Goal: Task Accomplishment & Management: Complete application form

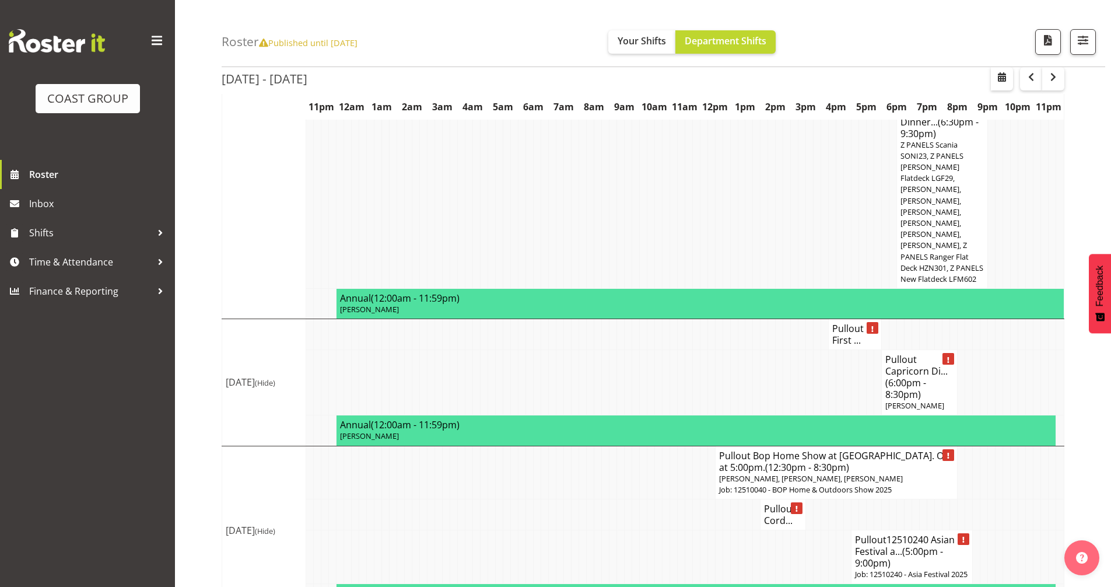
scroll to position [2071, 0]
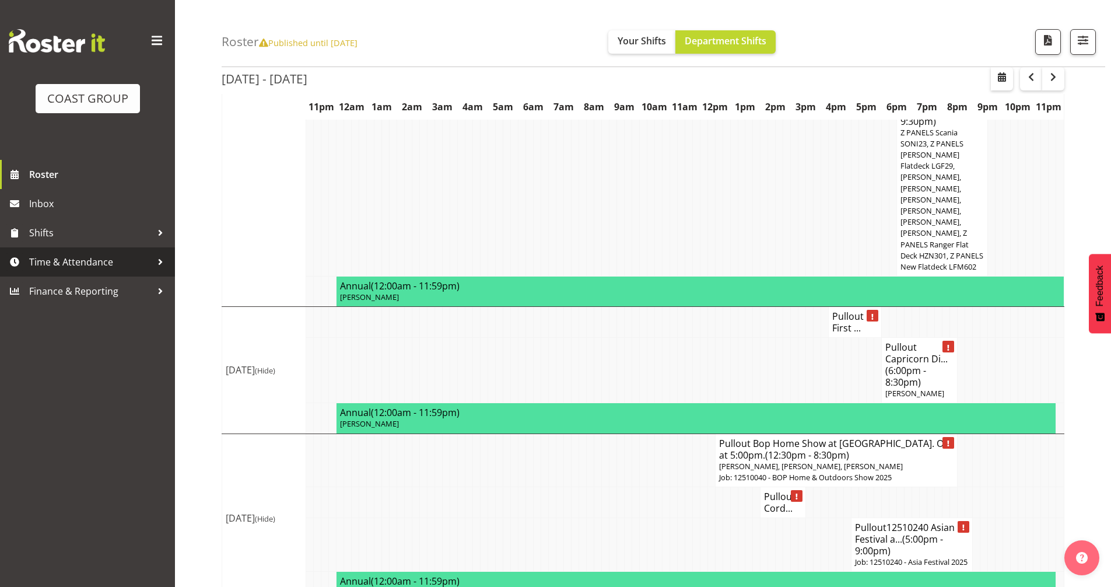
click at [68, 266] on span "Time & Attendance" at bounding box center [90, 261] width 122 height 17
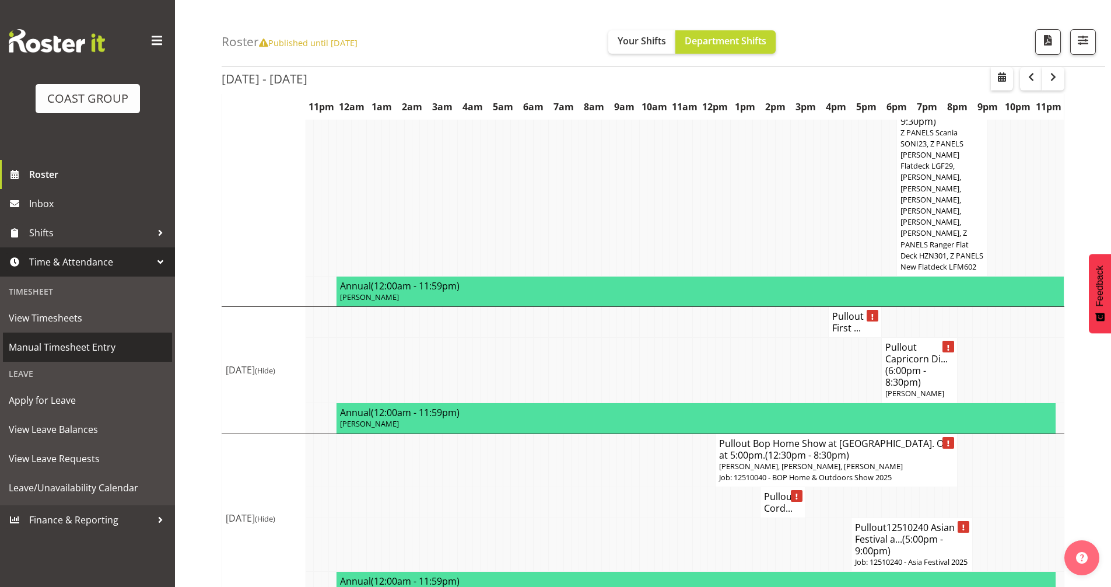
click at [106, 344] on span "Manual Timesheet Entry" at bounding box center [87, 346] width 157 height 17
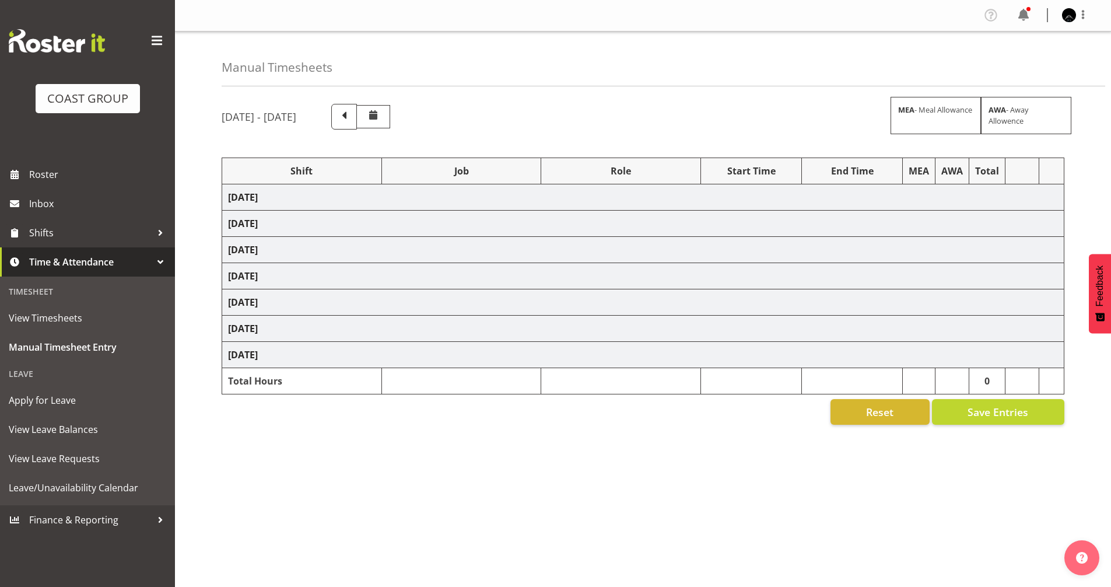
select select "78040"
select select "69"
select select "82687"
select select "8653"
select select "50786"
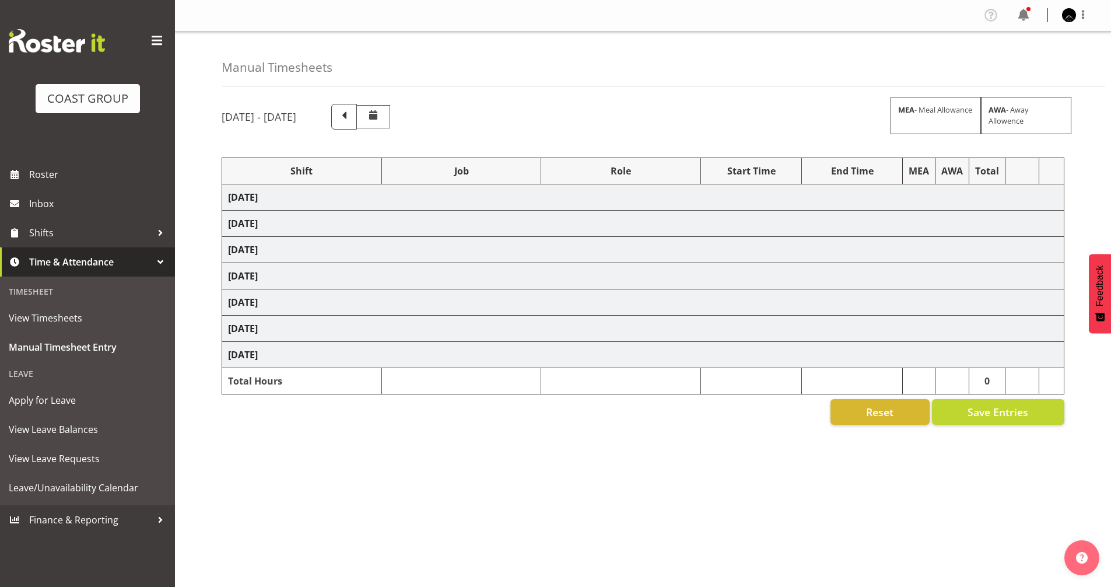
select select "69"
select select "78040"
select select "69"
select select "78040"
select select "69"
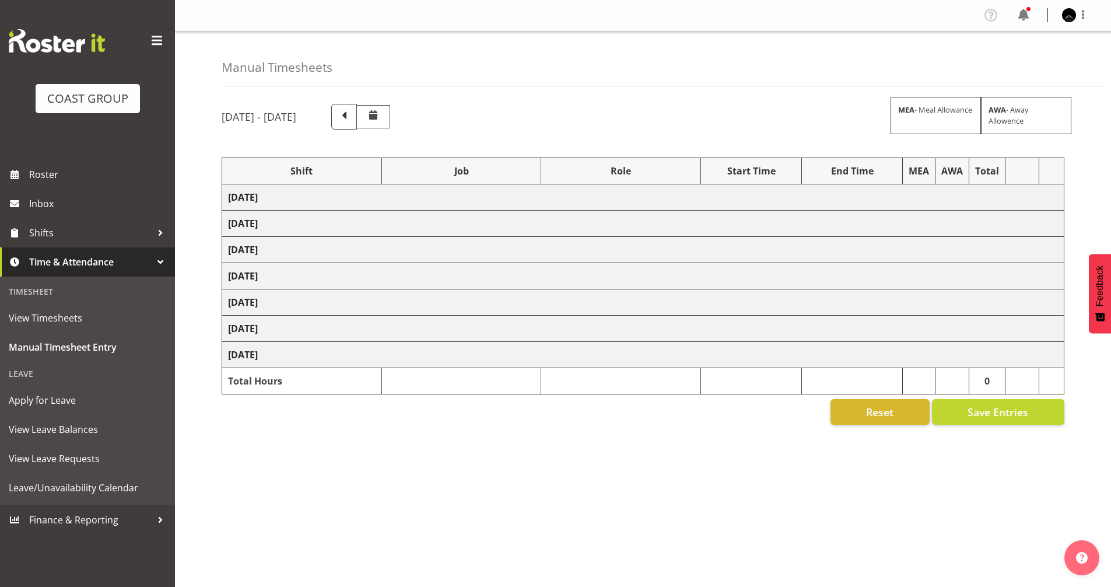
select select "81720"
select select "10038"
select select "81887"
select select "10237"
select select "63018"
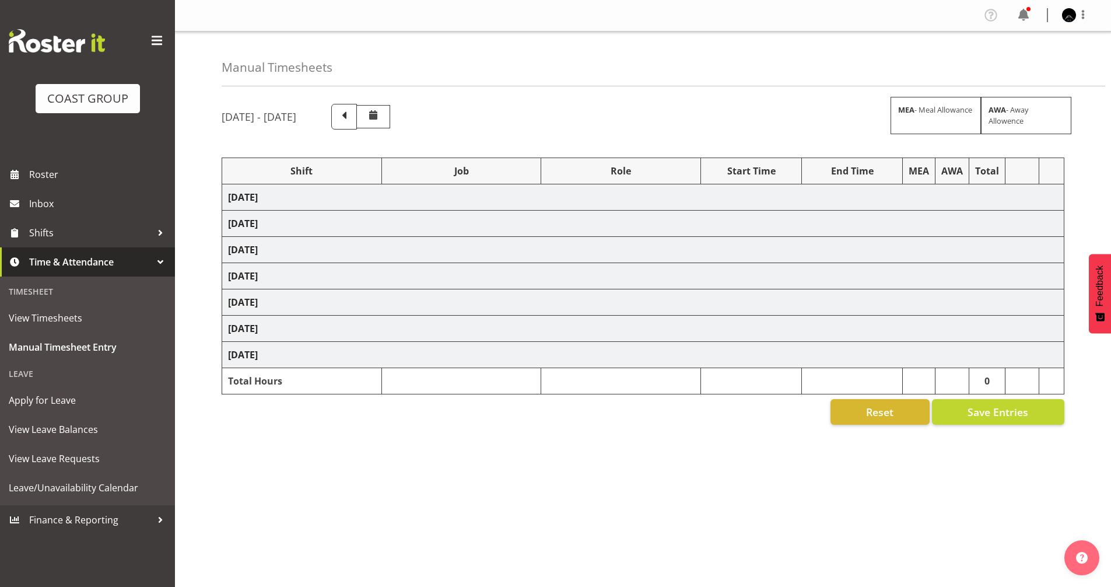
select select "10237"
select select "82601"
select select "8653"
select select "78040"
select select "69"
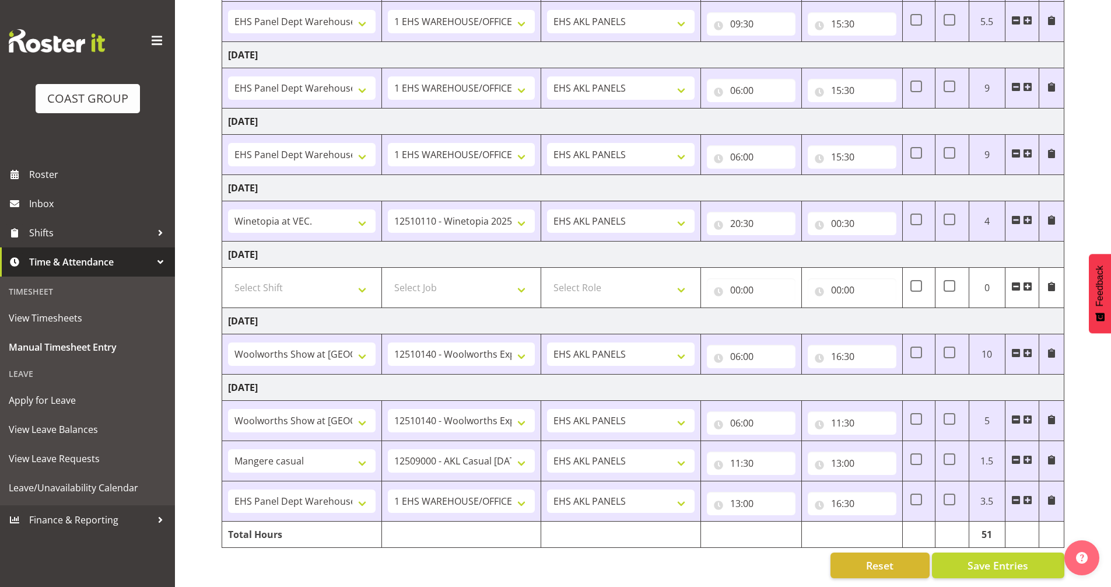
scroll to position [298, 0]
click at [838, 496] on input "16:30" at bounding box center [852, 503] width 89 height 23
click at [888, 527] on select "00 01 02 03 04 05 06 07 08 09 10 11 12 13 14 15 16 17 18 19 20 21 22 23" at bounding box center [887, 533] width 26 height 23
select select "17"
click at [874, 522] on select "00 01 02 03 04 05 06 07 08 09 10 11 12 13 14 15 16 17 18 19 20 21 22 23" at bounding box center [887, 533] width 26 height 23
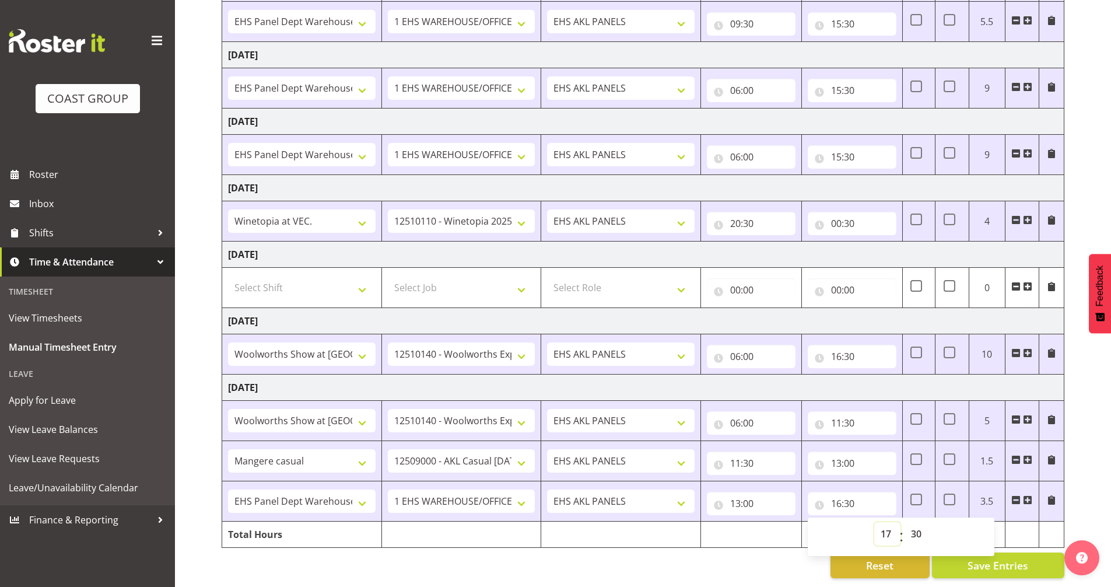
type input "17:30"
click at [1080, 496] on div "[DATE] - [DATE] MEA - Meal Allowance AWA - Away Allowence Shift Job Role Start …" at bounding box center [667, 196] width 890 height 781
click at [302, 489] on select "# Fieldays--[GEOGRAPHIC_DATA]. # Install Hutchwilco Boat Show at [GEOGRAPHIC_DA…" at bounding box center [302, 500] width 148 height 23
select select "63018"
click at [228, 489] on select "# Fieldays--[GEOGRAPHIC_DATA]. # Install Hutchwilco Boat Show at [GEOGRAPHIC_DA…" at bounding box center [302, 500] width 148 height 23
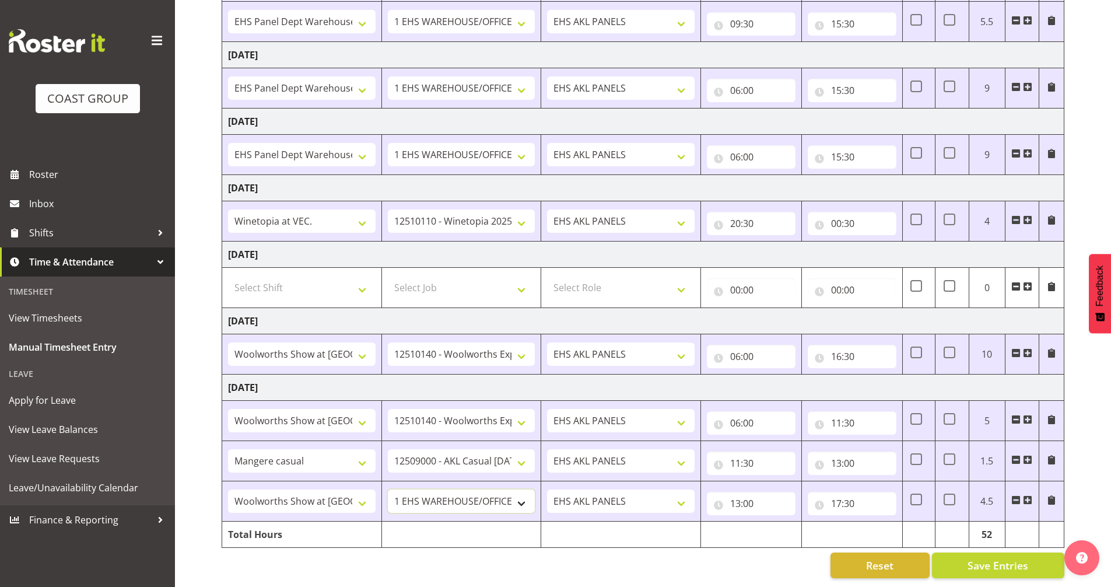
click at [467, 493] on select "1 Carlton Events 1 [PERSON_NAME] 1 [PERSON_NAME][GEOGRAPHIC_DATA] 1 EHS WAREHOU…" at bounding box center [462, 500] width 148 height 23
select select "10237"
click at [388, 489] on select "1 Carlton Events 1 [PERSON_NAME] 1 [PERSON_NAME][GEOGRAPHIC_DATA] 1 EHS WAREHOU…" at bounding box center [462, 500] width 148 height 23
click at [916, 493] on span at bounding box center [917, 499] width 12 height 12
click at [916, 496] on input "checkbox" at bounding box center [915, 500] width 8 height 8
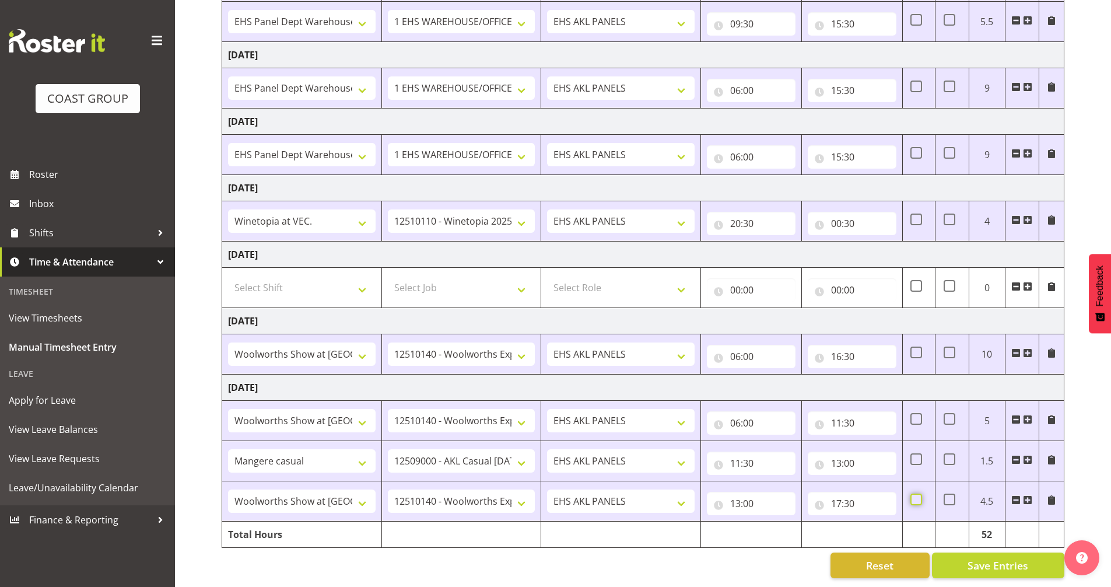
checkbox input "true"
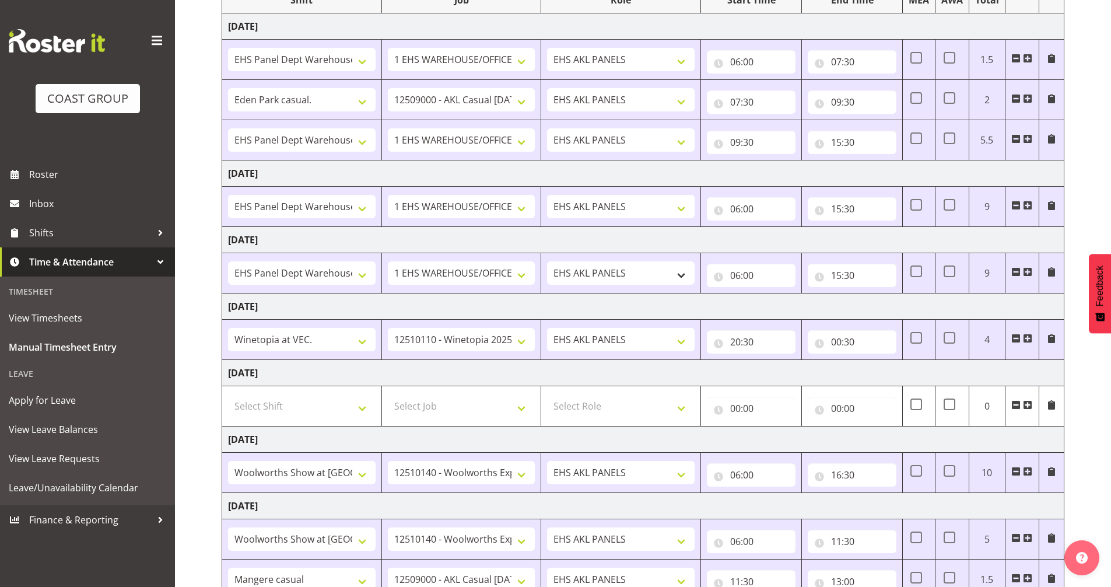
scroll to position [123, 0]
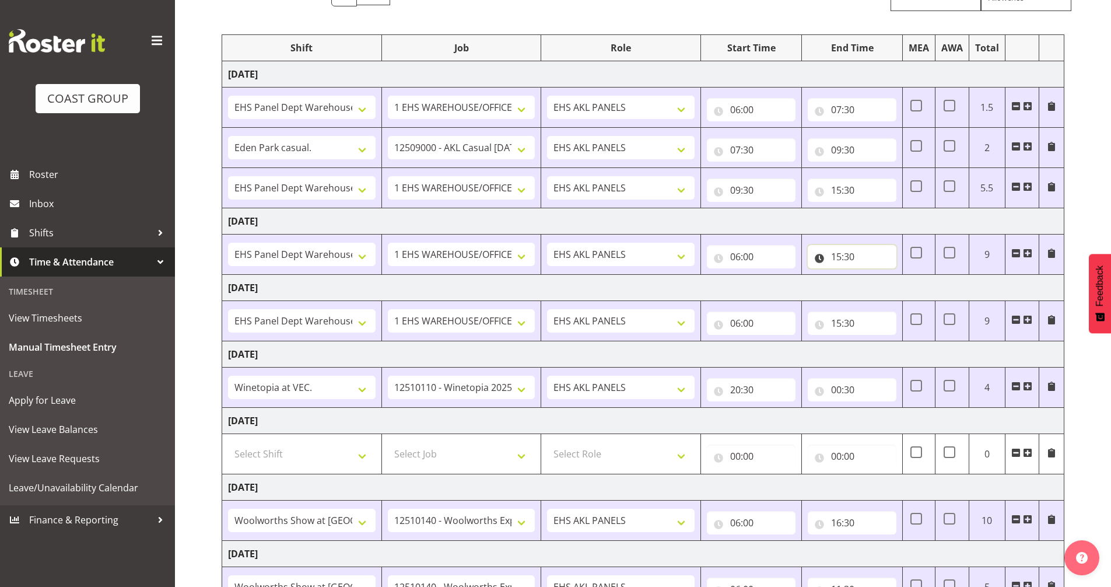
click at [839, 257] on input "15:30" at bounding box center [852, 256] width 89 height 23
click at [883, 290] on select "00 01 02 03 04 05 06 07 08 09 10 11 12 13 14 15 16 17 18 19 20 21 22 23" at bounding box center [887, 286] width 26 height 23
select select "12"
click at [874, 275] on select "00 01 02 03 04 05 06 07 08 09 10 11 12 13 14 15 16 17 18 19 20 21 22 23" at bounding box center [887, 286] width 26 height 23
type input "12:30"
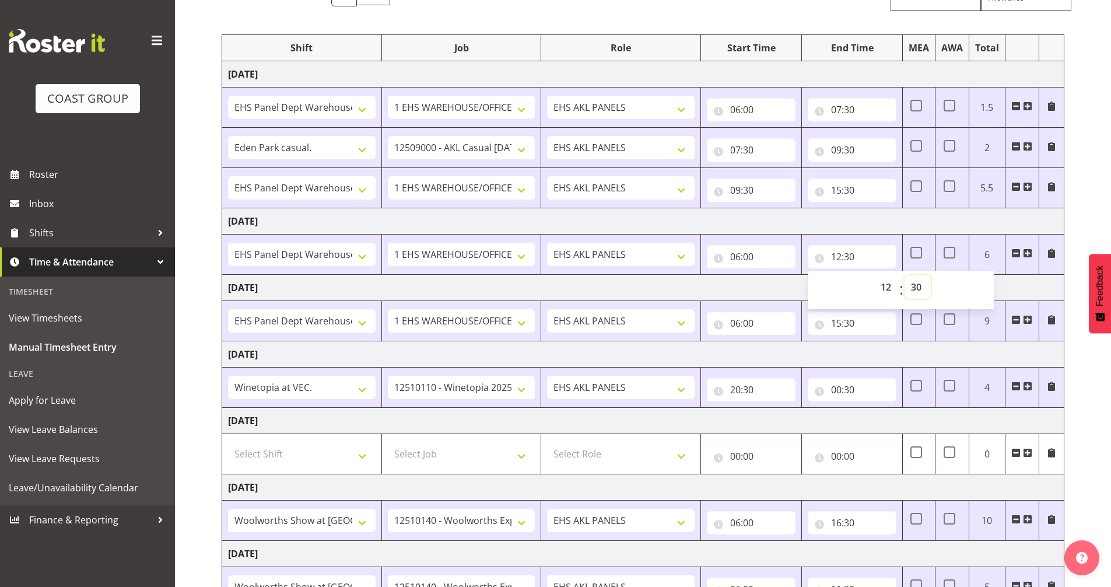
click at [913, 284] on select "00 01 02 03 04 05 06 07 08 09 10 11 12 13 14 15 16 17 18 19 20 21 22 23 24 25 2…" at bounding box center [918, 286] width 26 height 23
select select "0"
click at [905, 275] on select "00 01 02 03 04 05 06 07 08 09 10 11 12 13 14 15 16 17 18 19 20 21 22 23 24 25 2…" at bounding box center [918, 286] width 26 height 23
type input "12:00"
click at [1023, 283] on td "[DATE]" at bounding box center [643, 288] width 842 height 26
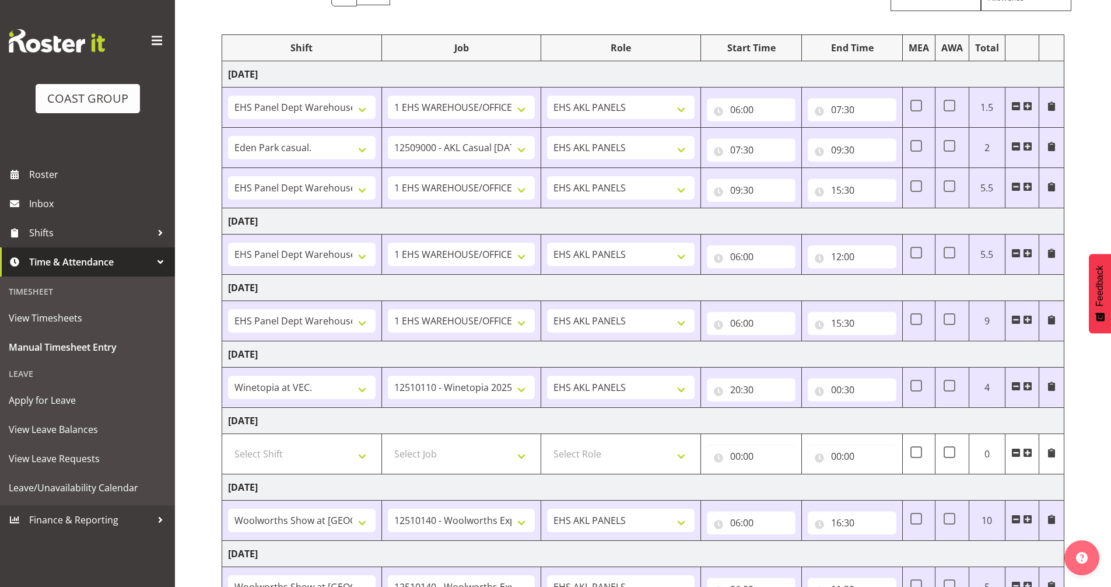
click at [1026, 250] on span at bounding box center [1027, 252] width 9 height 9
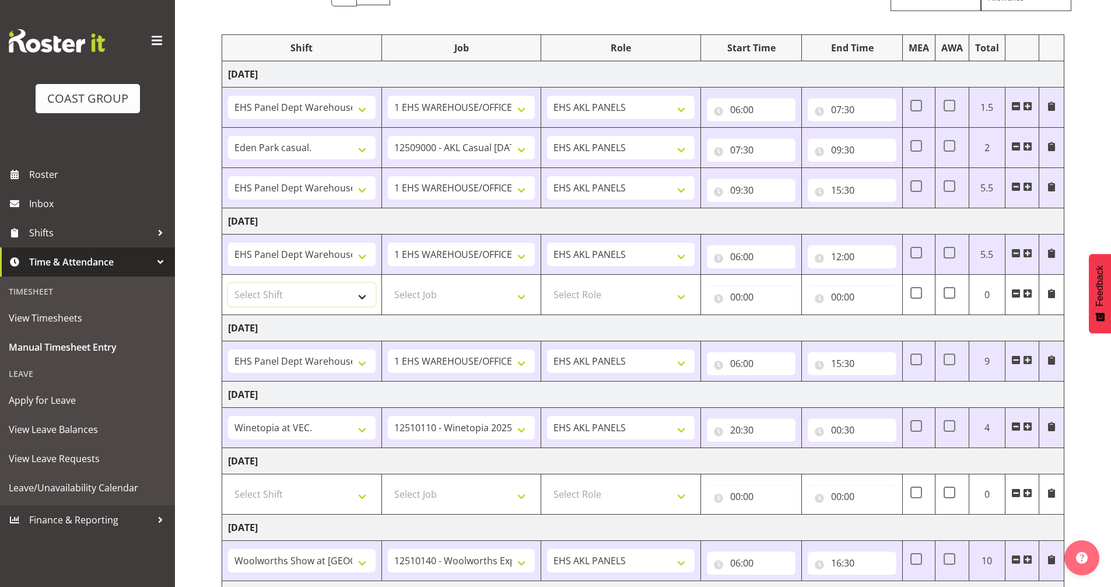
click at [281, 299] on select "Select Shift # Fieldays--[GEOGRAPHIC_DATA]. # Install Hutchwilco Boat Show at […" at bounding box center [302, 294] width 148 height 23
select select "63018"
click at [228, 283] on select "Select Shift # Fieldays--[GEOGRAPHIC_DATA]. # Install Hutchwilco Boat Show at […" at bounding box center [302, 294] width 148 height 23
click at [448, 295] on select "Select Job 1 Carlton Events 1 [PERSON_NAME][GEOGRAPHIC_DATA] 1 [PERSON_NAME][GE…" at bounding box center [462, 294] width 148 height 23
select select "10237"
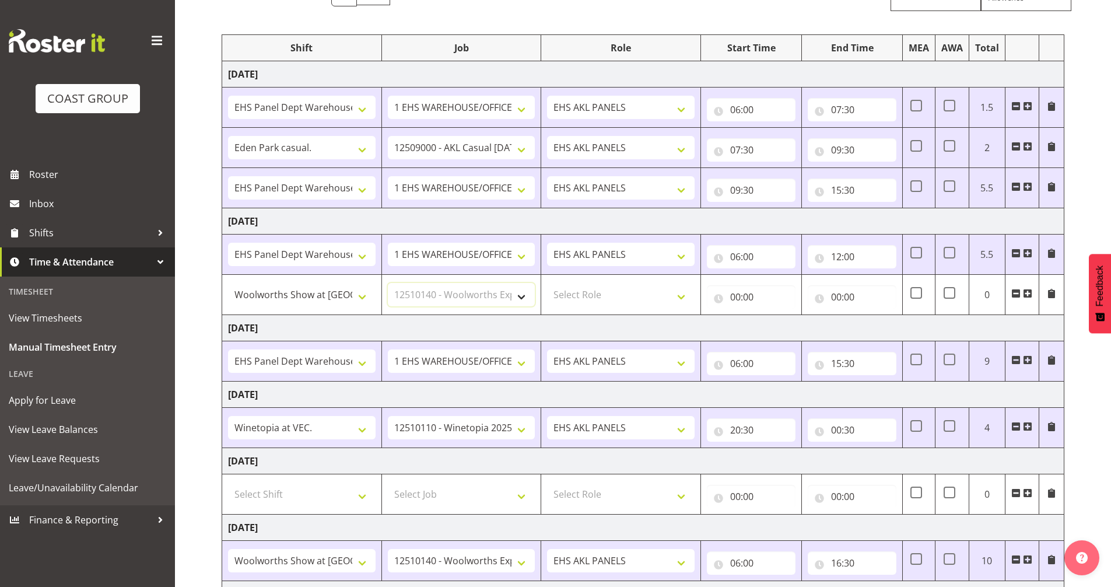
click at [388, 283] on select "Select Job 1 Carlton Events 1 [PERSON_NAME][GEOGRAPHIC_DATA] 1 [PERSON_NAME][GE…" at bounding box center [462, 294] width 148 height 23
click at [643, 288] on select "Select Role EHS AKL PANELS" at bounding box center [621, 294] width 148 height 23
select select "188"
click at [547, 283] on select "Select Role EHS AKL PANELS" at bounding box center [621, 294] width 148 height 23
click at [739, 297] on input "00:00" at bounding box center [751, 296] width 89 height 23
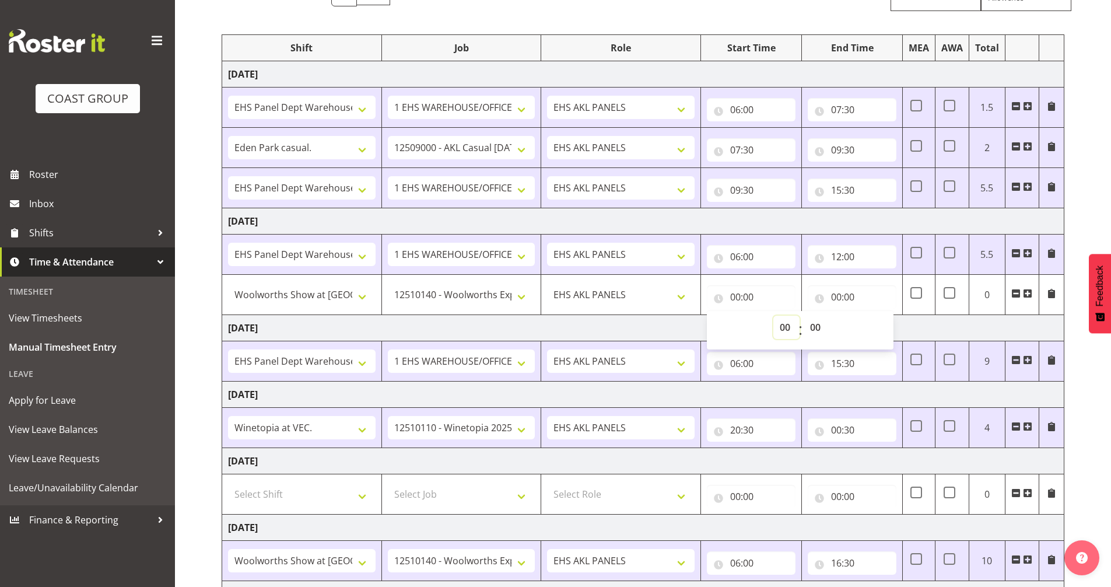
click at [784, 330] on select "00 01 02 03 04 05 06 07 08 09 10 11 12 13 14 15 16 17 18 19 20 21 22 23" at bounding box center [786, 327] width 26 height 23
select select "12"
click at [773, 316] on select "00 01 02 03 04 05 06 07 08 09 10 11 12 13 14 15 16 17 18 19 20 21 22 23" at bounding box center [786, 327] width 26 height 23
type input "12:00"
click at [837, 297] on input "00:00" at bounding box center [852, 296] width 89 height 23
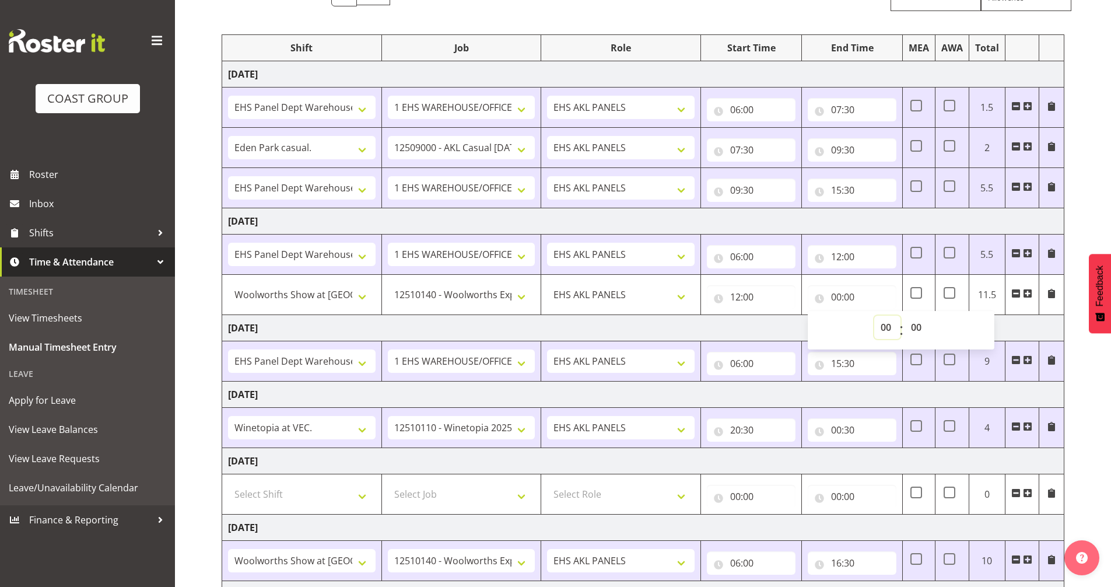
click at [885, 328] on select "00 01 02 03 04 05 06 07 08 09 10 11 12 13 14 15 16 17 18 19 20 21 22 23" at bounding box center [887, 327] width 26 height 23
select select "15"
click at [874, 316] on select "00 01 02 03 04 05 06 07 08 09 10 11 12 13 14 15 16 17 18 19 20 21 22 23" at bounding box center [887, 327] width 26 height 23
type input "15:00"
click at [919, 330] on select "00 01 02 03 04 05 06 07 08 09 10 11 12 13 14 15 16 17 18 19 20 21 22 23 24 25 2…" at bounding box center [918, 327] width 26 height 23
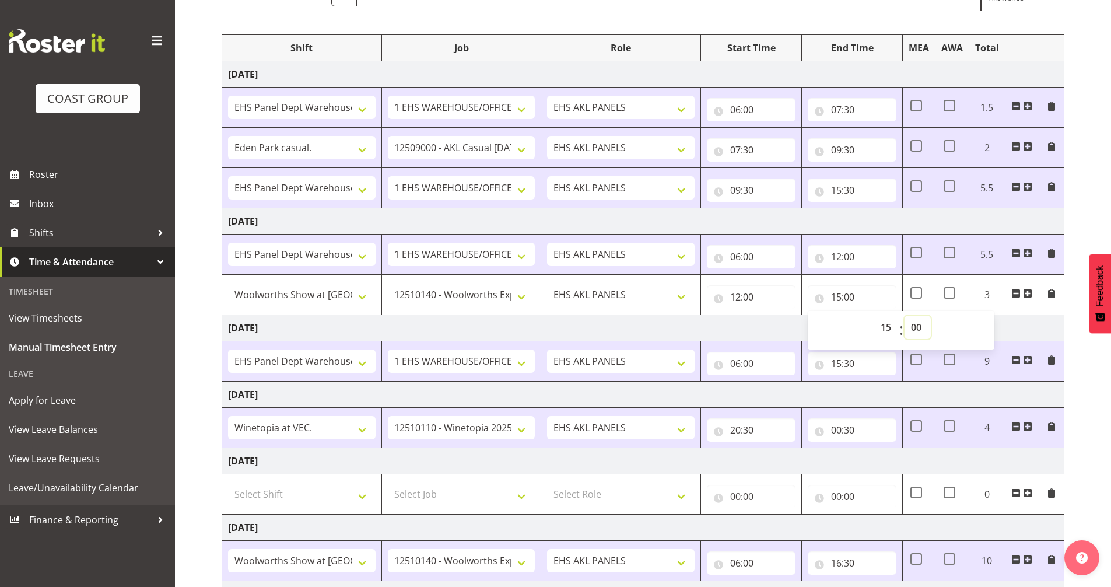
select select "30"
click at [905, 316] on select "00 01 02 03 04 05 06 07 08 09 10 11 12 13 14 15 16 17 18 19 20 21 22 23 24 25 2…" at bounding box center [918, 327] width 26 height 23
type input "15:30"
click at [1026, 329] on td "[DATE]" at bounding box center [643, 328] width 842 height 26
click at [741, 300] on input "12:00" at bounding box center [751, 296] width 89 height 23
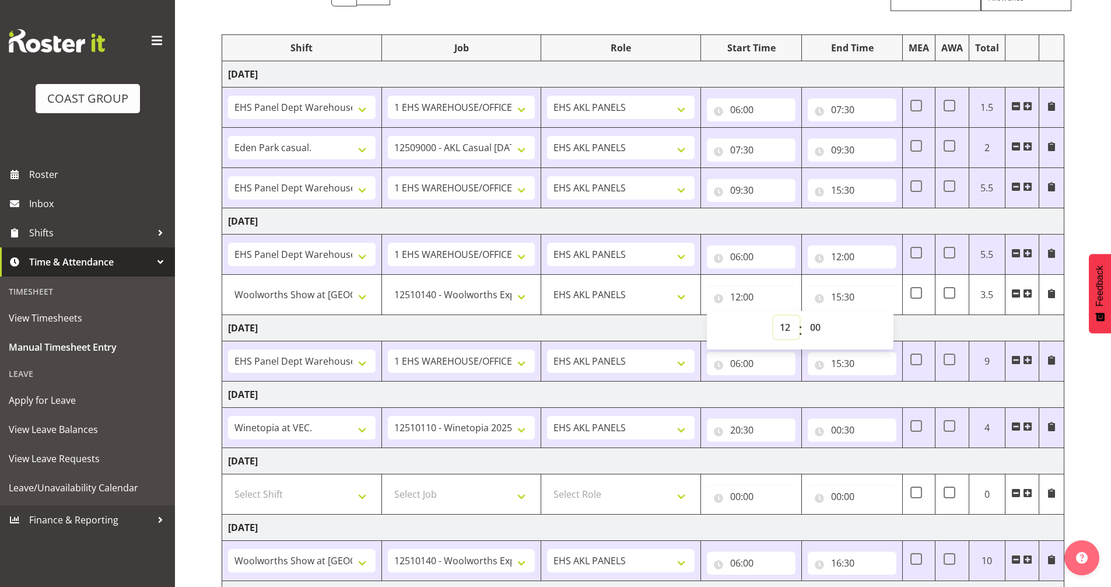
click at [782, 326] on select "00 01 02 03 04 05 06 07 08 09 10 11 12 13 14 15 16 17 18 19 20 21 22 23" at bounding box center [786, 327] width 26 height 23
click at [780, 326] on select "00 01 02 03 04 05 06 07 08 09 10 11 12 13 14 15 16 17 18 19 20 21 22 23" at bounding box center [786, 327] width 26 height 23
click at [739, 298] on input "12:00" at bounding box center [751, 296] width 89 height 23
click at [737, 297] on input "12:00" at bounding box center [751, 296] width 89 height 23
click at [789, 324] on select "00 01 02 03 04 05 06 07 08 09 10 11 12 13 14 15 16 17 18 19 20 21 22 23" at bounding box center [786, 327] width 26 height 23
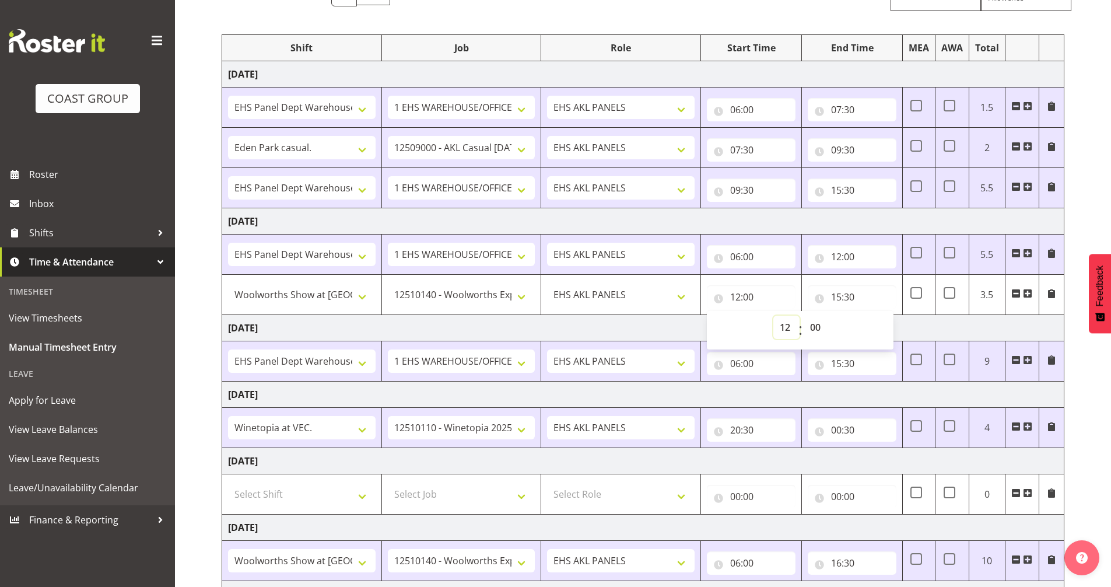
select select "13"
click at [773, 316] on select "00 01 02 03 04 05 06 07 08 09 10 11 12 13 14 15 16 17 18 19 20 21 22 23" at bounding box center [786, 327] width 26 height 23
type input "13:00"
click at [838, 256] on input "12:00" at bounding box center [852, 256] width 89 height 23
click at [885, 291] on select "00 01 02 03 04 05 06 07 08 09 10 11 12 13 14 15 16 17 18 19 20 21 22 23" at bounding box center [887, 286] width 26 height 23
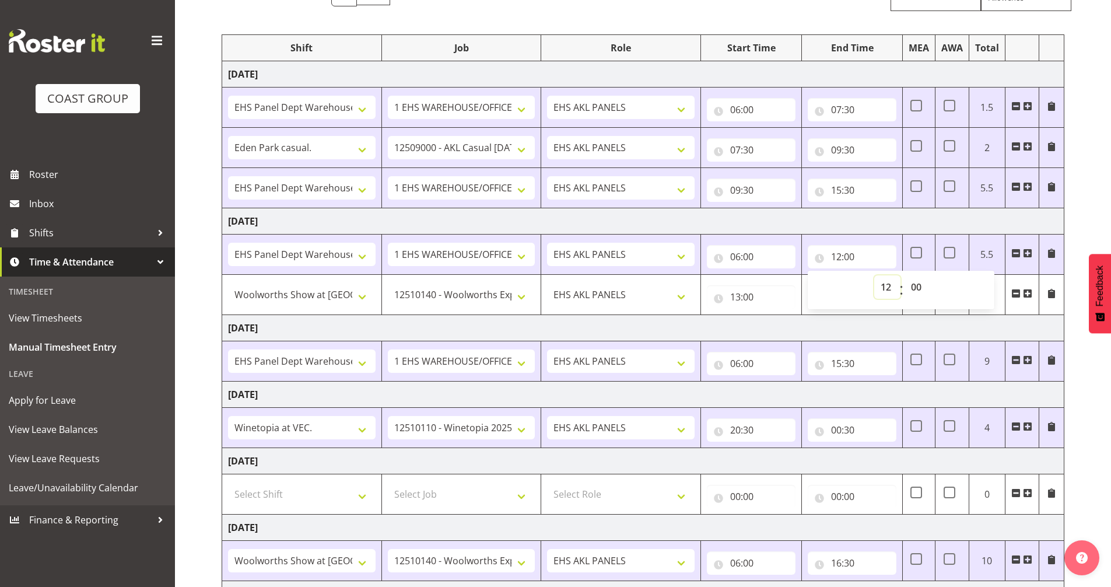
select select "13"
click at [874, 275] on select "00 01 02 03 04 05 06 07 08 09 10 11 12 13 14 15 16 17 18 19 20 21 22 23" at bounding box center [887, 286] width 26 height 23
type input "13:00"
click at [918, 216] on td "[DATE]" at bounding box center [643, 221] width 842 height 26
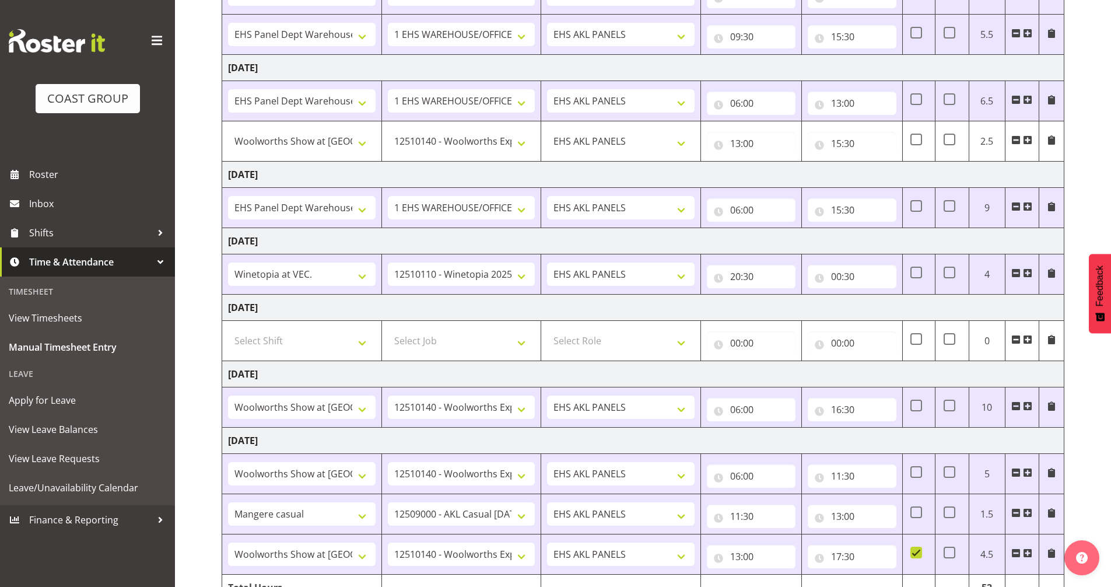
scroll to position [338, 0]
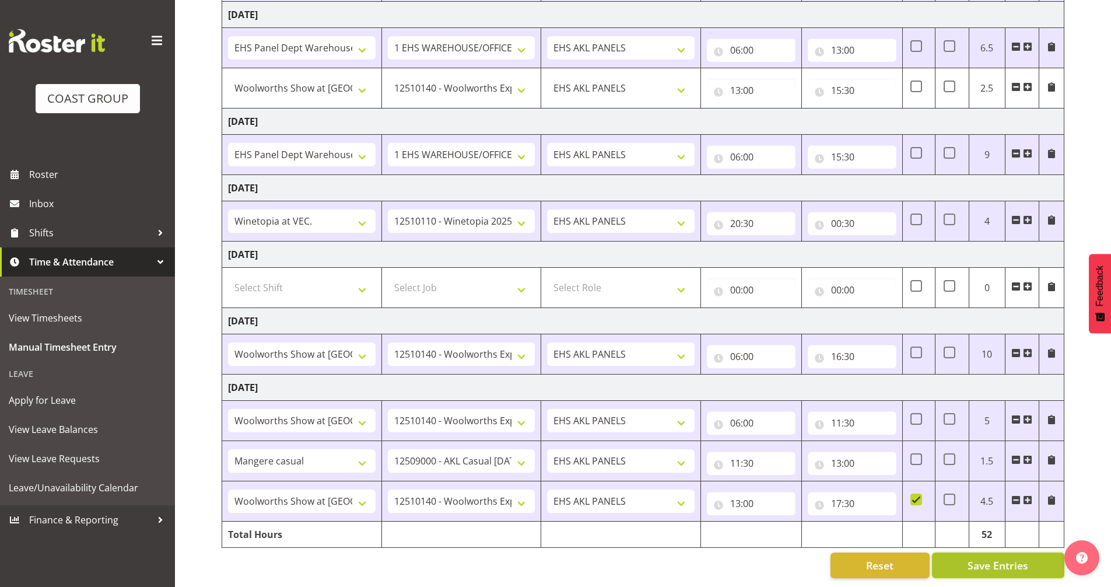
click at [996, 558] on span "Save Entries" at bounding box center [998, 565] width 61 height 15
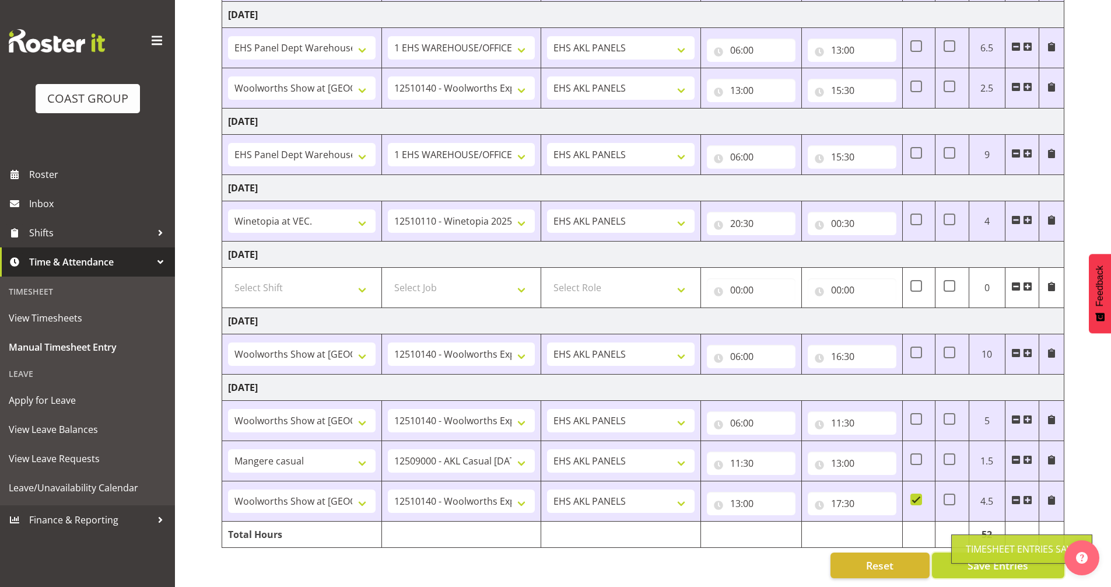
scroll to position [0, 0]
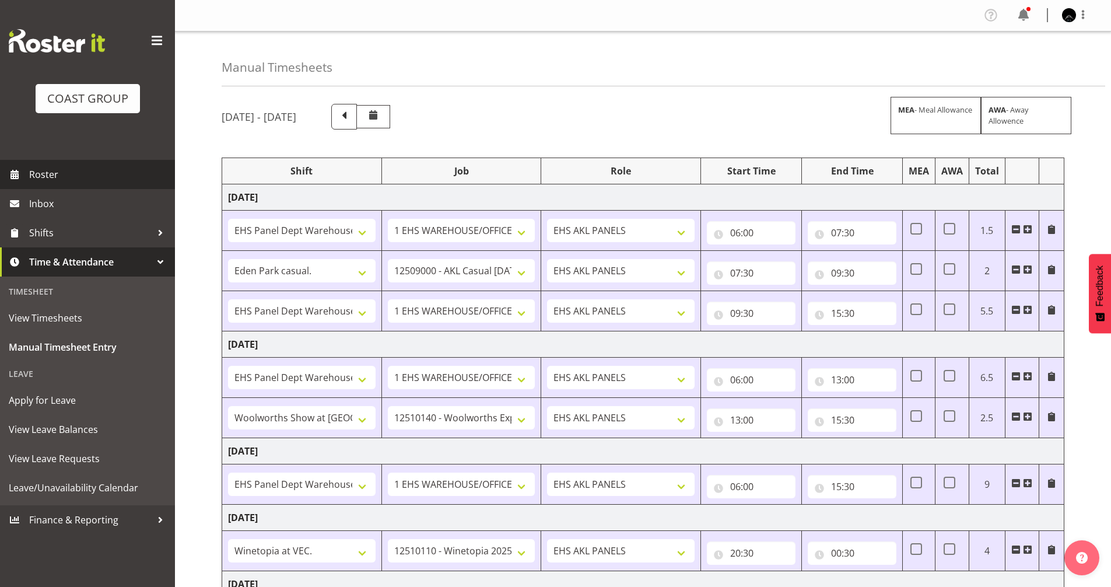
click at [77, 175] on span "Roster" at bounding box center [99, 174] width 140 height 17
